Goal: Find specific page/section: Find specific page/section

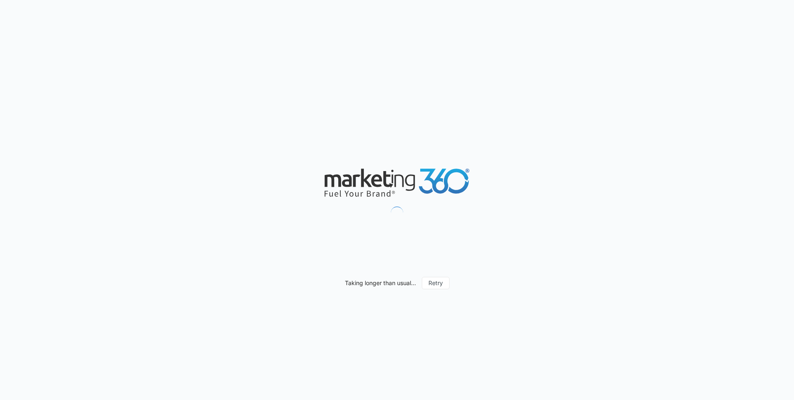
click at [196, 227] on div "Taking longer than usual... Retry" at bounding box center [397, 200] width 794 height 400
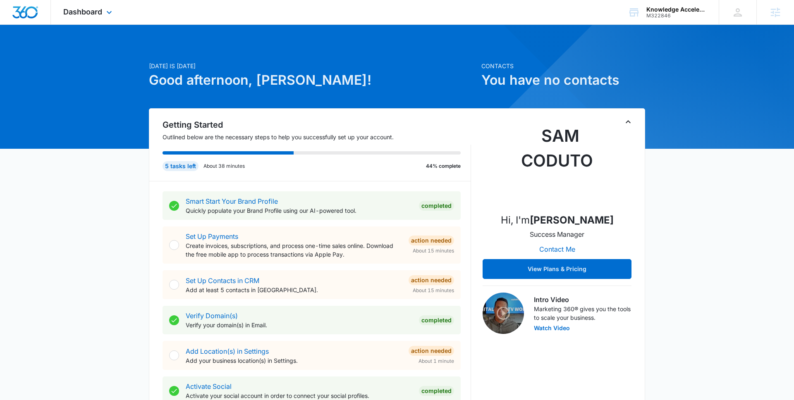
click at [84, 6] on div "Dashboard Apps Reputation Forms CRM Email Social Content Ads Intelligence Files…" at bounding box center [89, 12] width 76 height 24
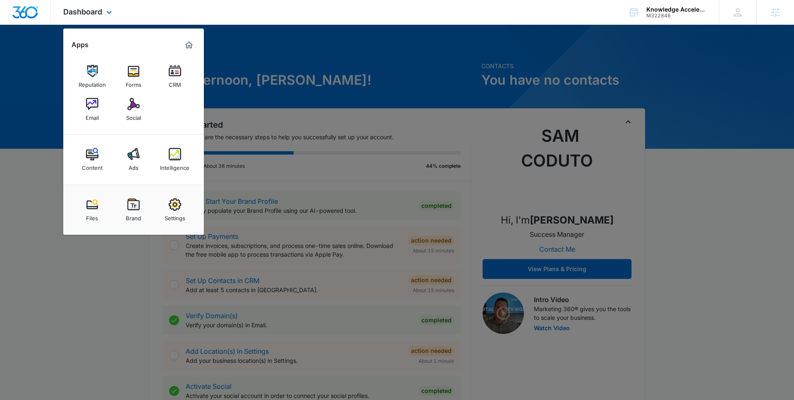
click at [84, 5] on div "Dashboard Apps Reputation Forms CRM Email Social Content Ads Intelligence Files…" at bounding box center [89, 12] width 76 height 24
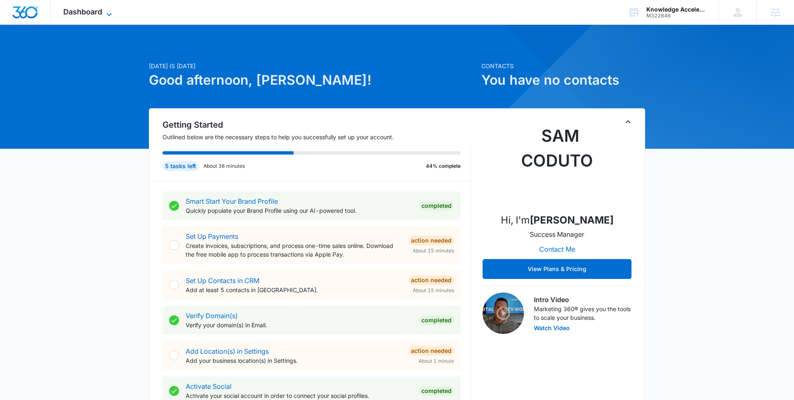
click at [91, 14] on span "Dashboard" at bounding box center [82, 11] width 39 height 9
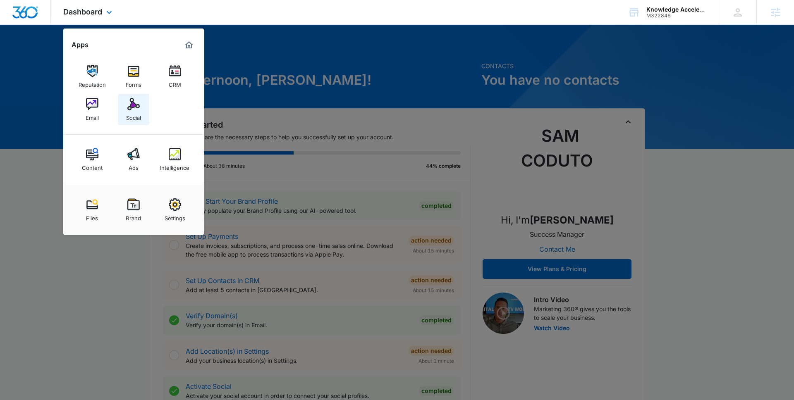
click at [133, 104] on img at bounding box center [133, 104] width 12 height 12
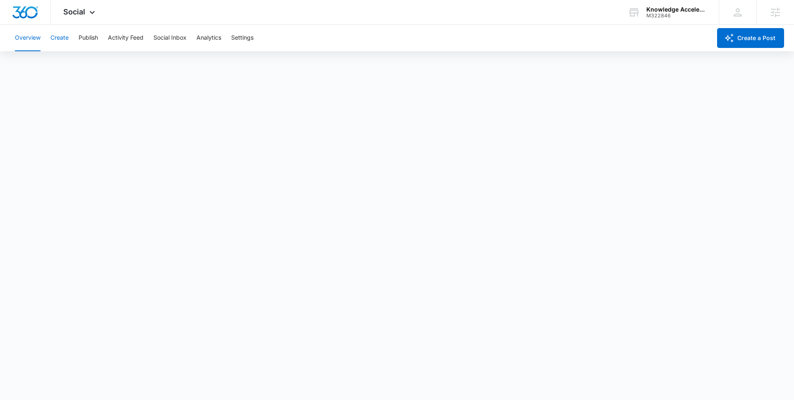
click at [62, 44] on button "Create" at bounding box center [59, 38] width 18 height 26
click at [82, 66] on button "Approvals" at bounding box center [81, 63] width 28 height 23
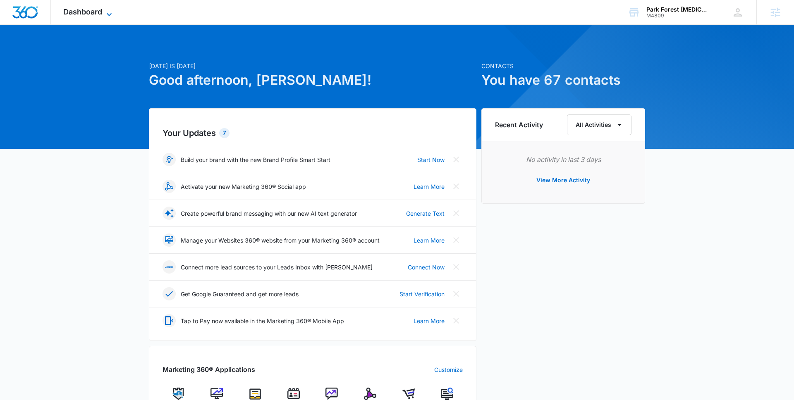
click at [85, 15] on span "Dashboard" at bounding box center [82, 11] width 39 height 9
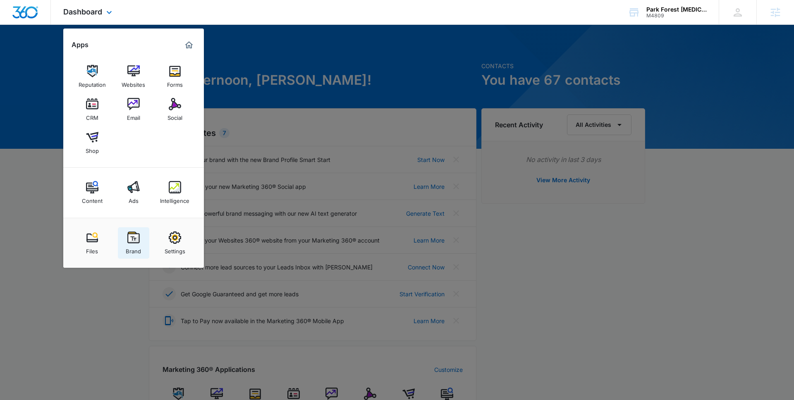
click at [137, 242] on img at bounding box center [133, 238] width 12 height 12
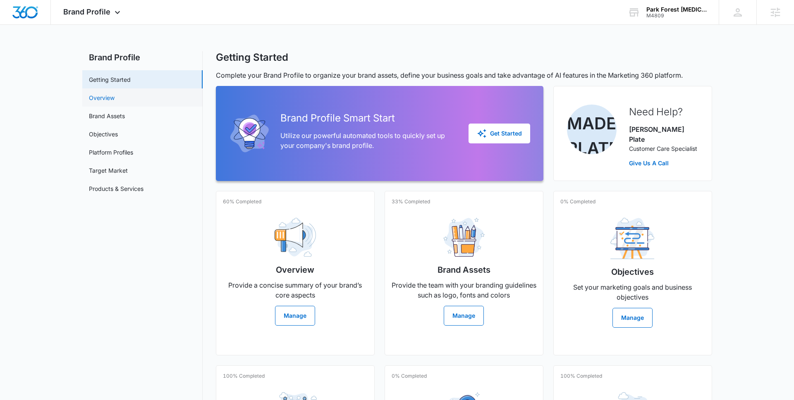
click at [108, 99] on link "Overview" at bounding box center [102, 97] width 26 height 9
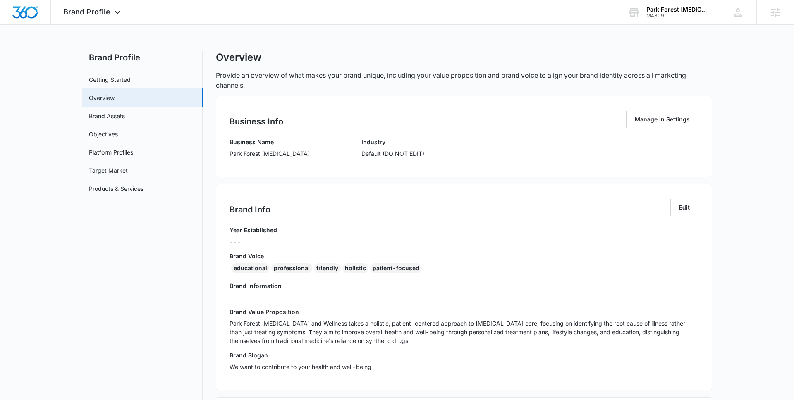
click at [230, 153] on p "Park Forest Chiropractic" at bounding box center [270, 153] width 80 height 9
drag, startPoint x: 229, startPoint y: 154, endPoint x: 286, endPoint y: 158, distance: 56.9
click at [286, 159] on div "Business Name Park Forest Chiropractic" at bounding box center [270, 151] width 80 height 26
copy p "Park Forest Chiropractic"
click at [230, 257] on h3 "Brand Voice" at bounding box center [464, 256] width 469 height 9
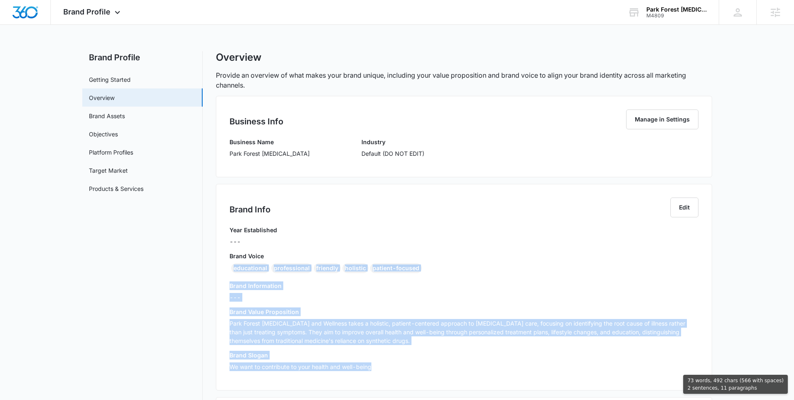
drag, startPoint x: 230, startPoint y: 269, endPoint x: 402, endPoint y: 369, distance: 198.5
click at [402, 369] on div "Year Established --- Brand Voice educational professional friendly holistic pat…" at bounding box center [464, 301] width 469 height 151
copy div "educational professional friendly holistic patient-focused Brand Information --…"
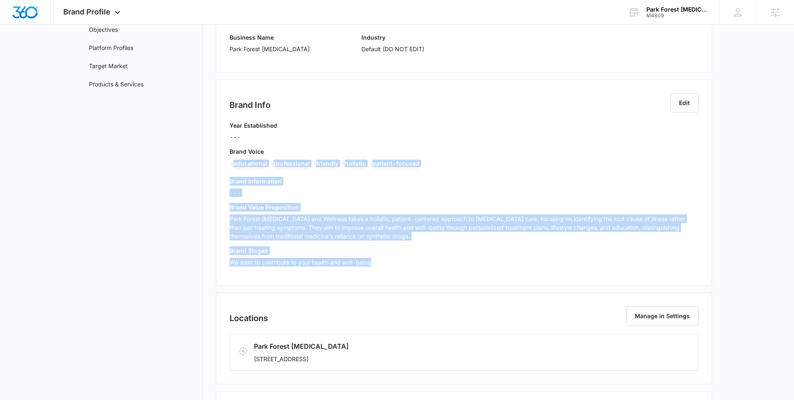
scroll to position [115, 0]
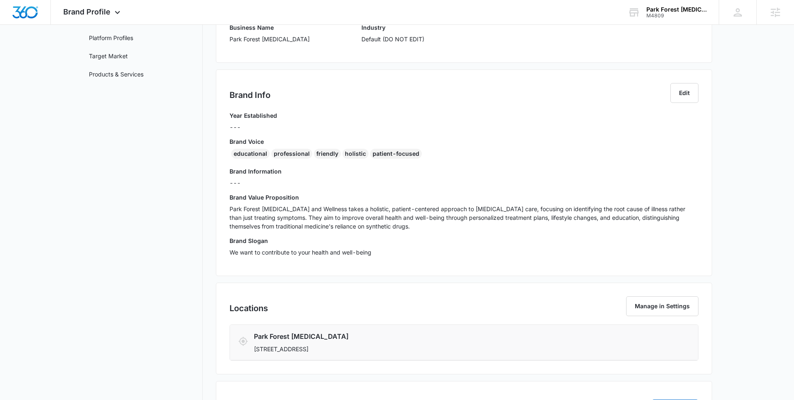
click at [369, 357] on li "Park Forest Chiropractic 386 Forest Blvd, Park Forest, IL 60466" at bounding box center [464, 343] width 468 height 36
drag, startPoint x: 375, startPoint y: 355, endPoint x: 227, endPoint y: 140, distance: 261.4
click at [227, 140] on div "Business Info Manage in Settings Business Name Park Forest Chiropractic Industr…" at bounding box center [464, 217] width 496 height 472
copy div "Brand Voice educational professional friendly holistic patient-focused Brand In…"
click at [87, 14] on span "Brand Profile" at bounding box center [86, 11] width 47 height 9
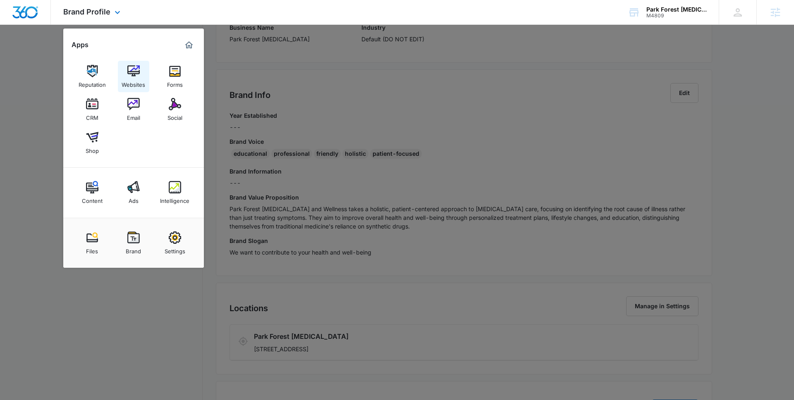
click at [134, 76] on img at bounding box center [133, 71] width 12 height 12
